Goal: Check status: Check status

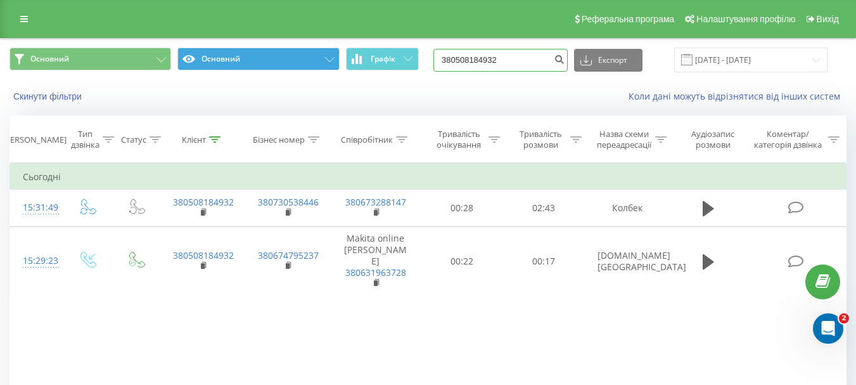
drag, startPoint x: 524, startPoint y: 61, endPoint x: 328, endPoint y: 55, distance: 196.0
click at [327, 55] on div "Основний Основний Графік 380508184932 Експорт .csv .xls .xlsx [DATE] - [DATE]" at bounding box center [428, 60] width 837 height 25
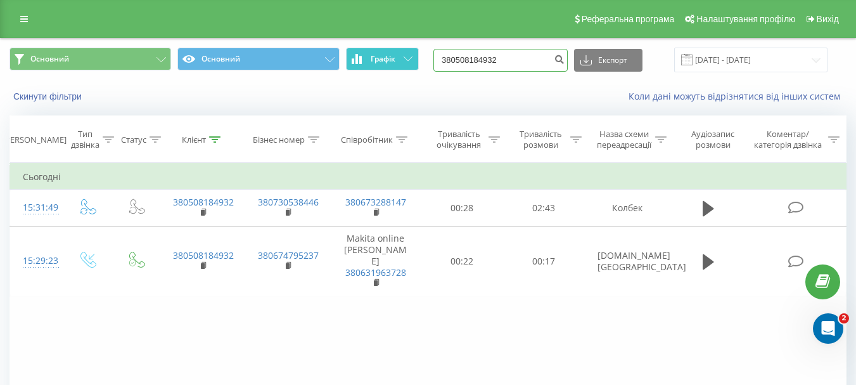
paste input "0955232083"
type input "0955232083"
click at [568, 53] on button "submit" at bounding box center [559, 60] width 17 height 23
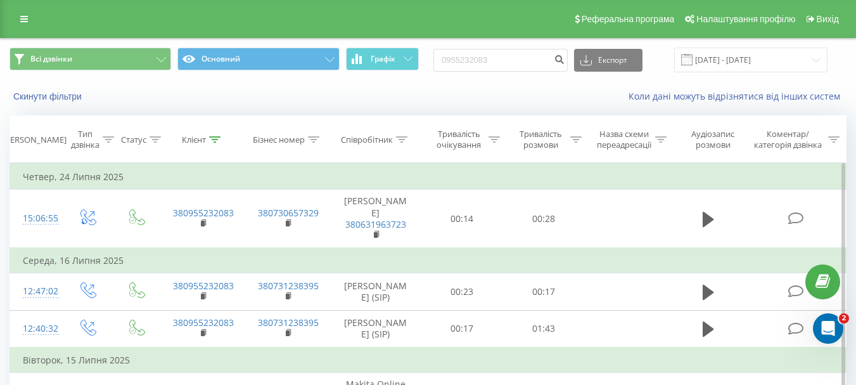
scroll to position [127, 0]
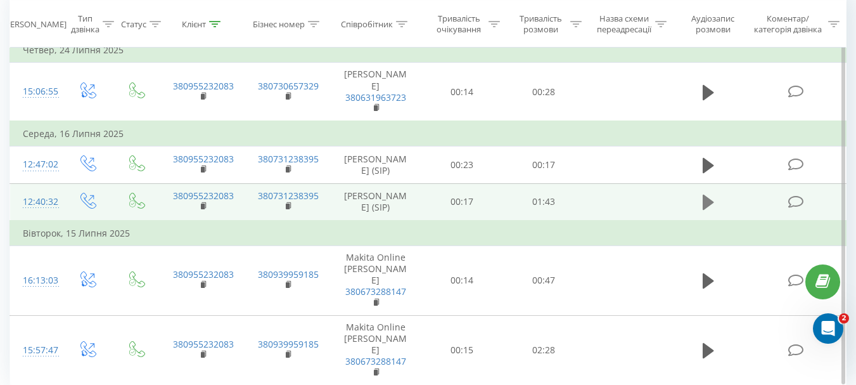
click at [711, 202] on icon at bounding box center [708, 202] width 11 height 15
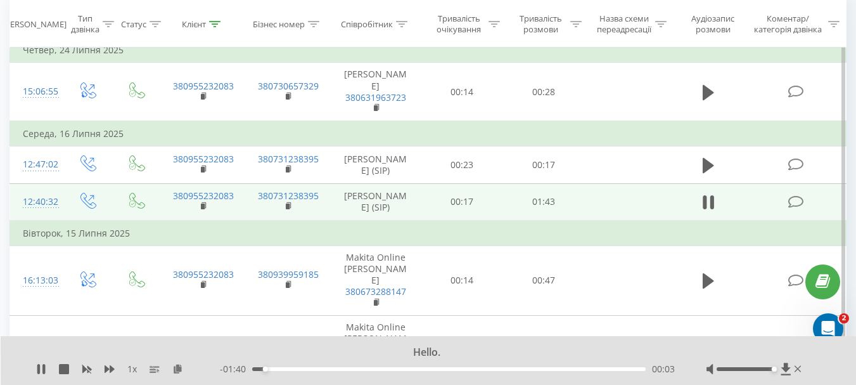
drag, startPoint x: 744, startPoint y: 369, endPoint x: 775, endPoint y: 367, distance: 31.1
click at [775, 367] on div "Accessibility label" at bounding box center [774, 368] width 5 height 5
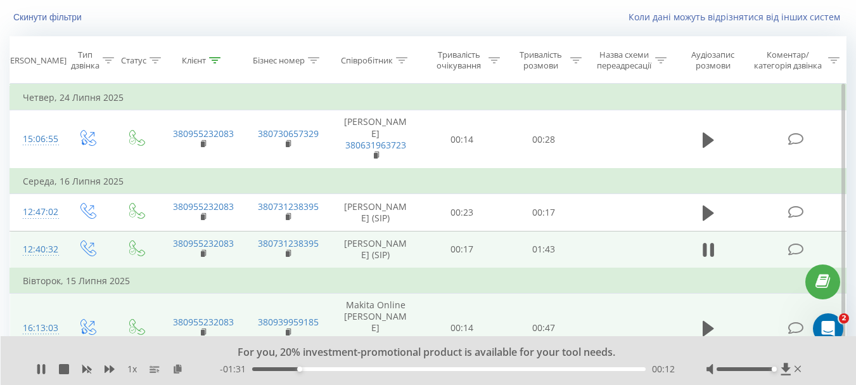
scroll to position [0, 0]
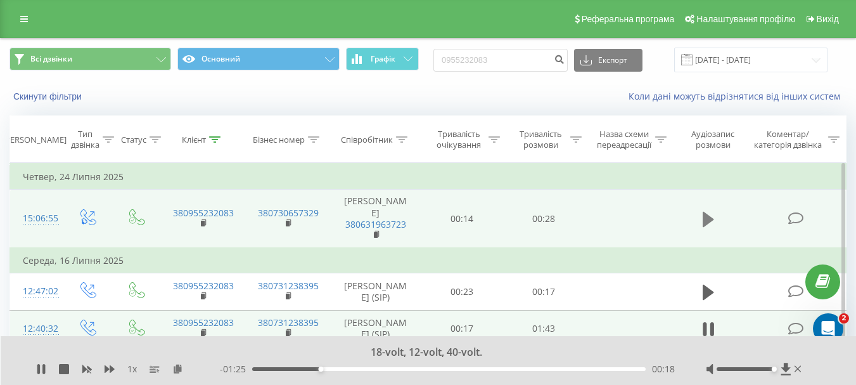
click at [703, 221] on icon at bounding box center [708, 219] width 11 height 18
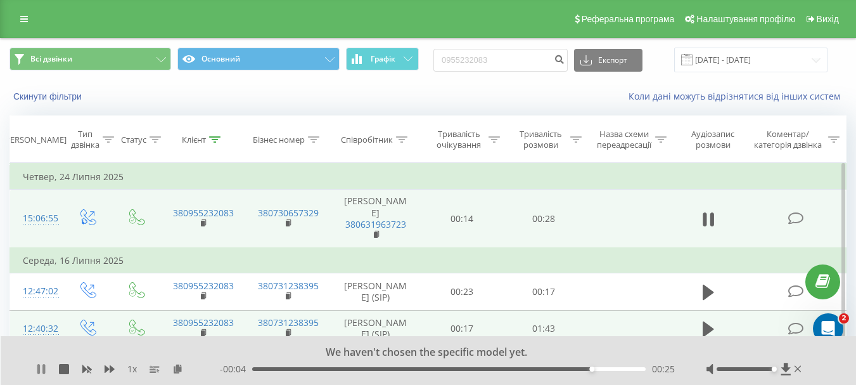
click at [36, 366] on icon at bounding box center [41, 369] width 10 height 10
